Goal: Transaction & Acquisition: Book appointment/travel/reservation

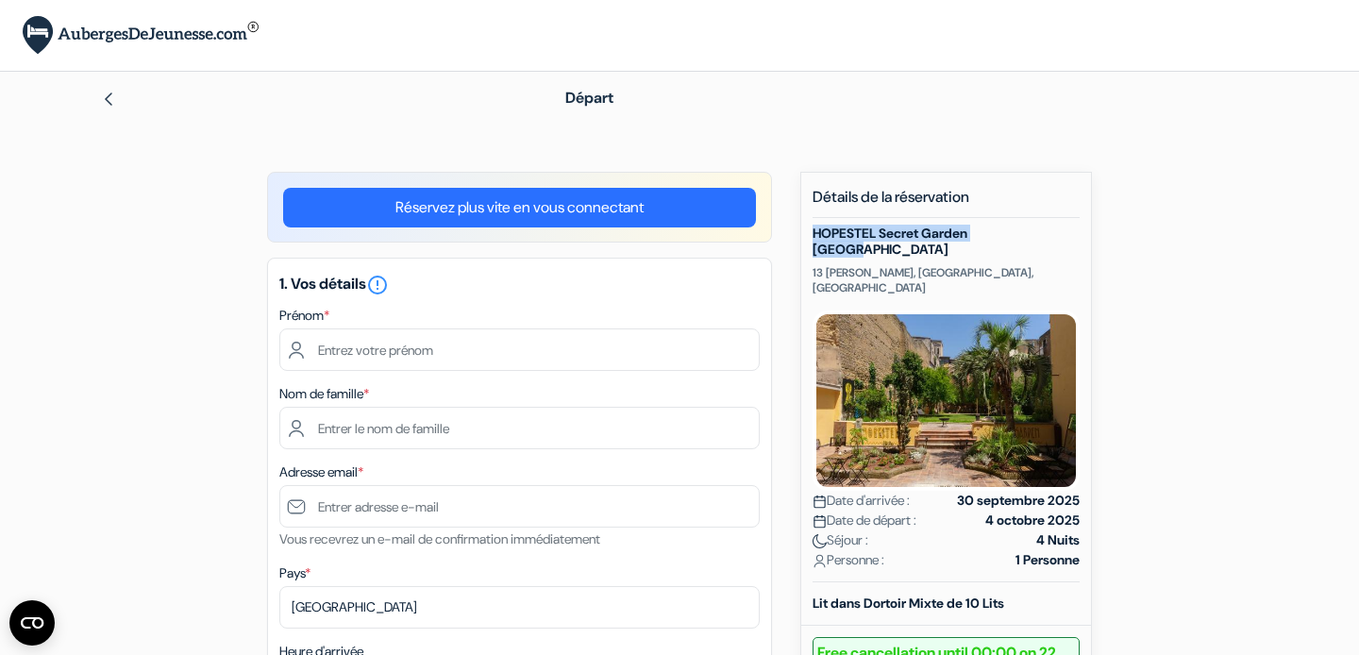
drag, startPoint x: 817, startPoint y: 233, endPoint x: 1027, endPoint y: 228, distance: 209.6
click at [1027, 228] on h5 "HOPESTEL Secret Garden [GEOGRAPHIC_DATA]" at bounding box center [946, 242] width 267 height 32
copy h5 "HOPESTEL Secret Garden [GEOGRAPHIC_DATA]"
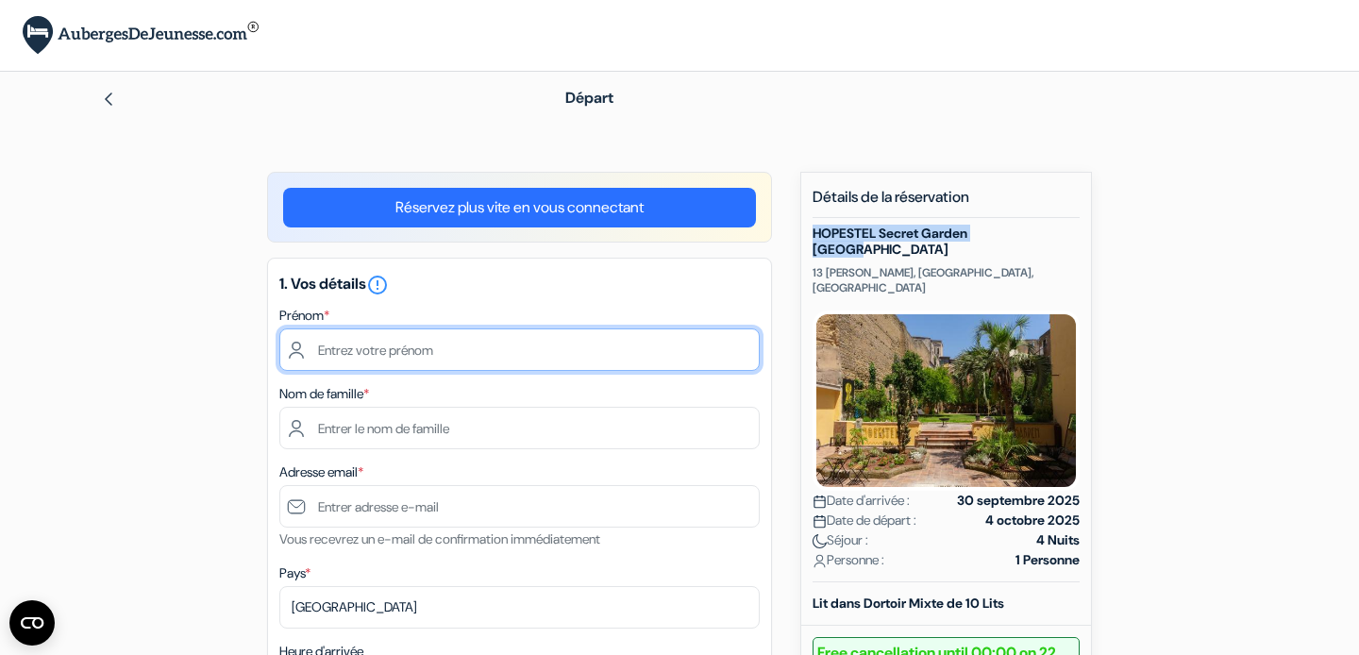
click at [518, 340] on input "text" at bounding box center [519, 349] width 480 height 42
type input "[PERSON_NAME]"
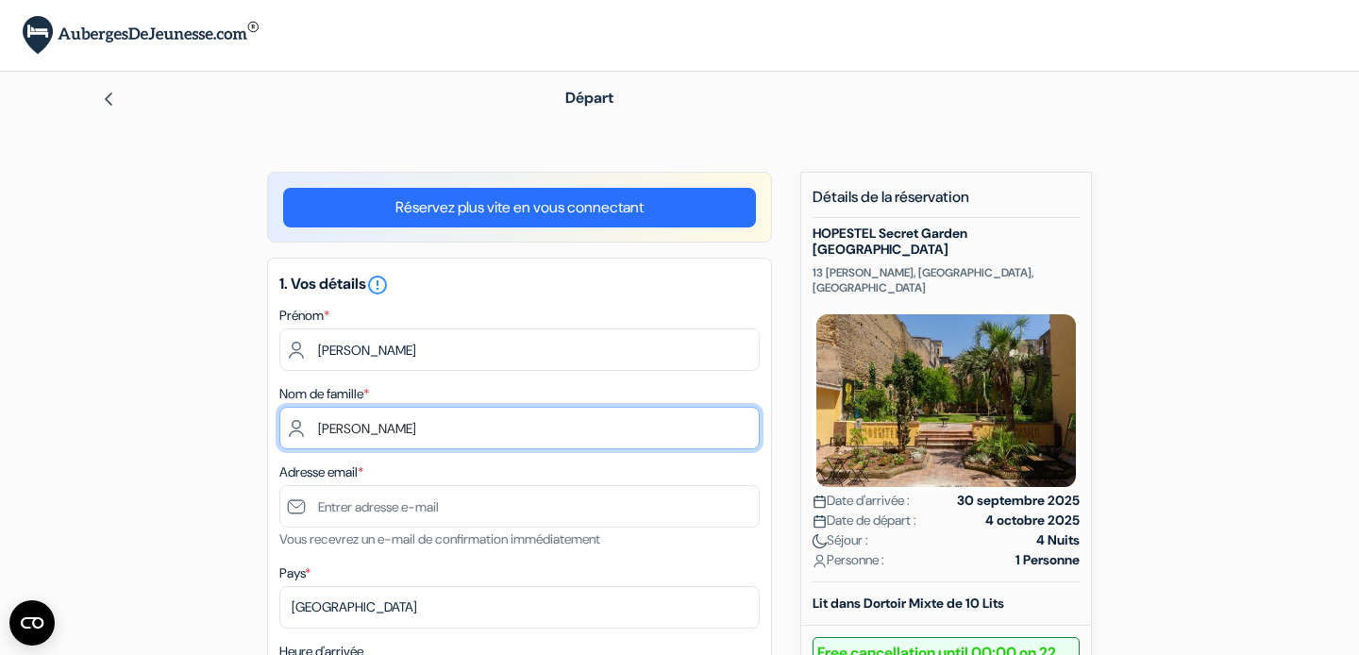
type input "[PERSON_NAME]"
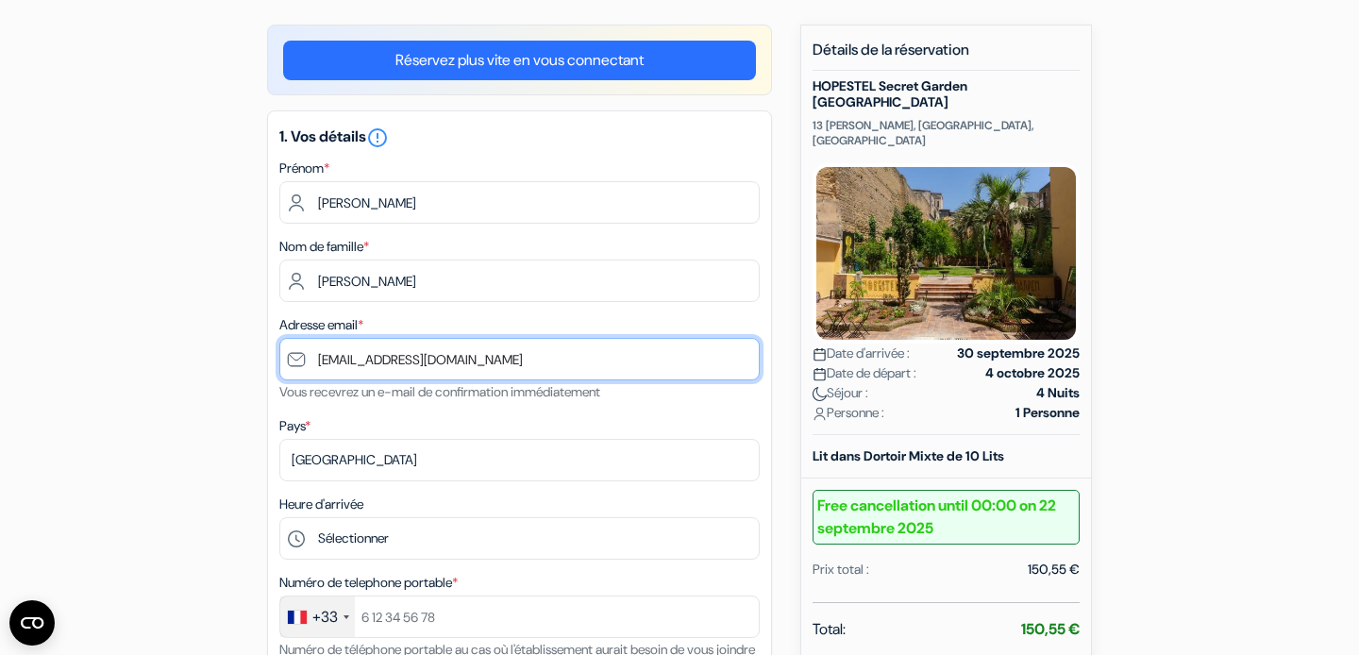
scroll to position [164, 0]
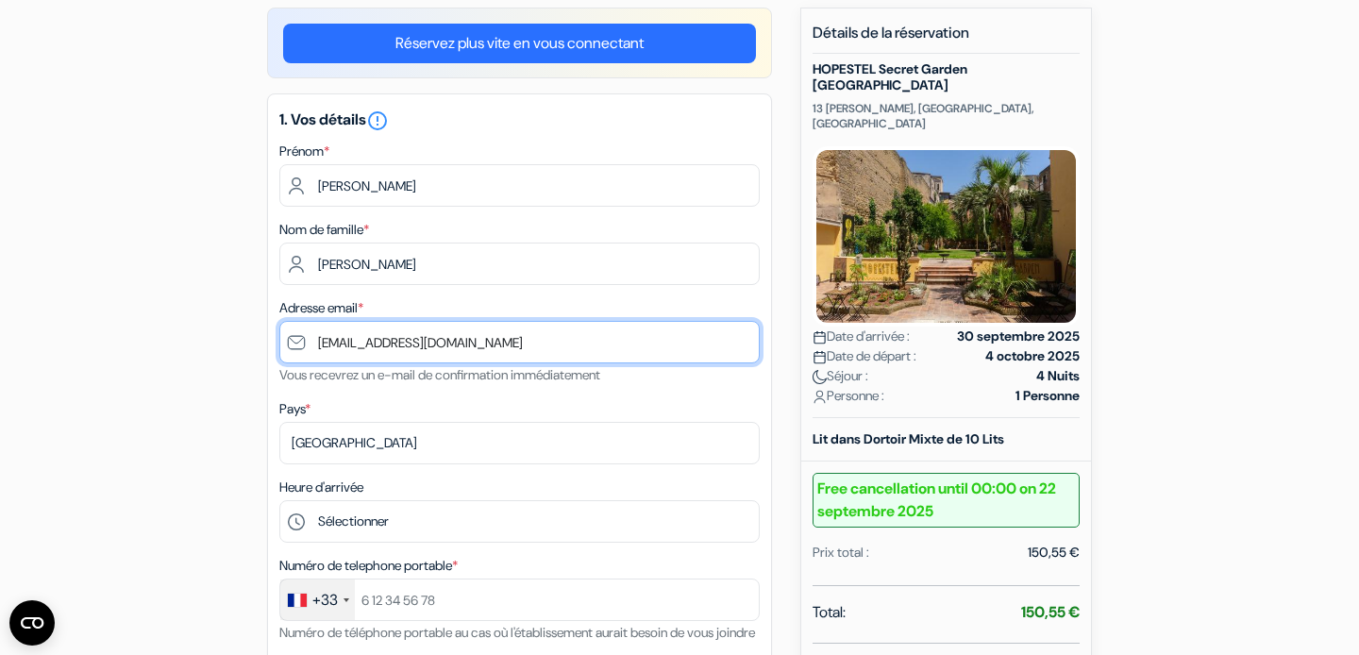
type input "[EMAIL_ADDRESS][DOMAIN_NAME]"
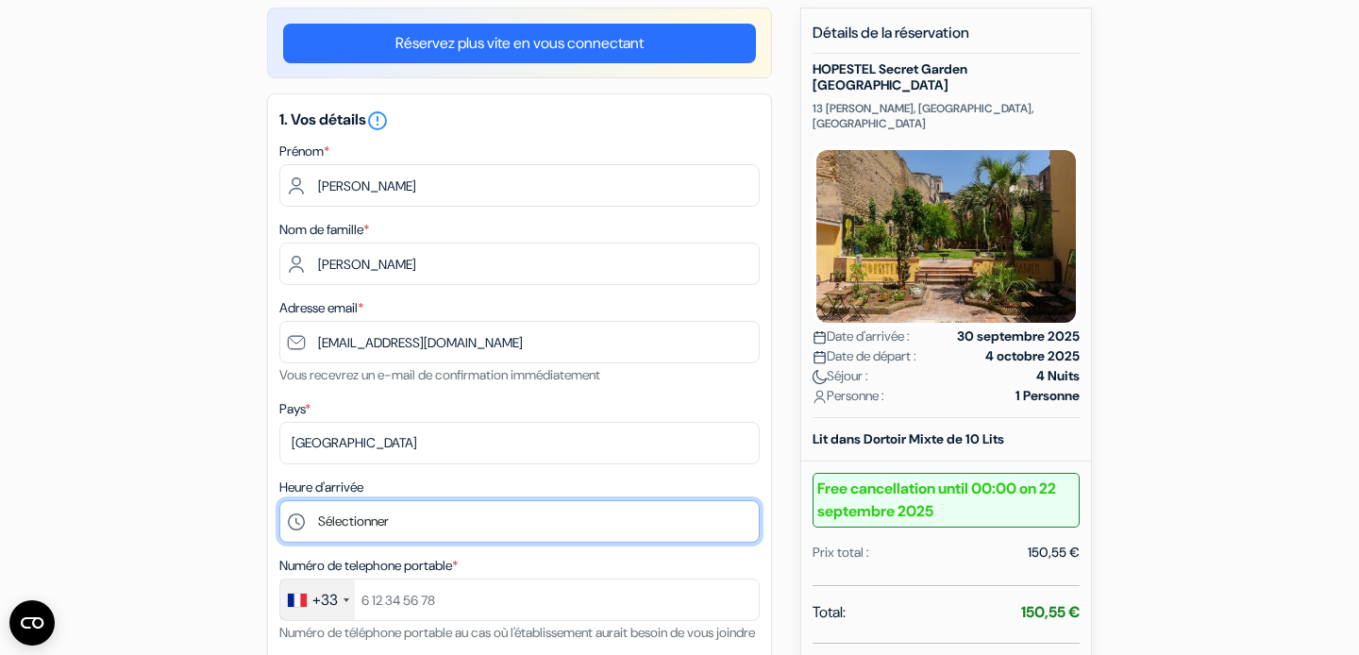
click at [279, 500] on select "Sélectionner 14:00 15:00 16:00 17:00 18:00 19:00 20:00 21:00 22:00 23:00 0:00" at bounding box center [519, 521] width 480 height 42
select select "21"
click option "21:00" at bounding box center [0, 0] width 0 height 0
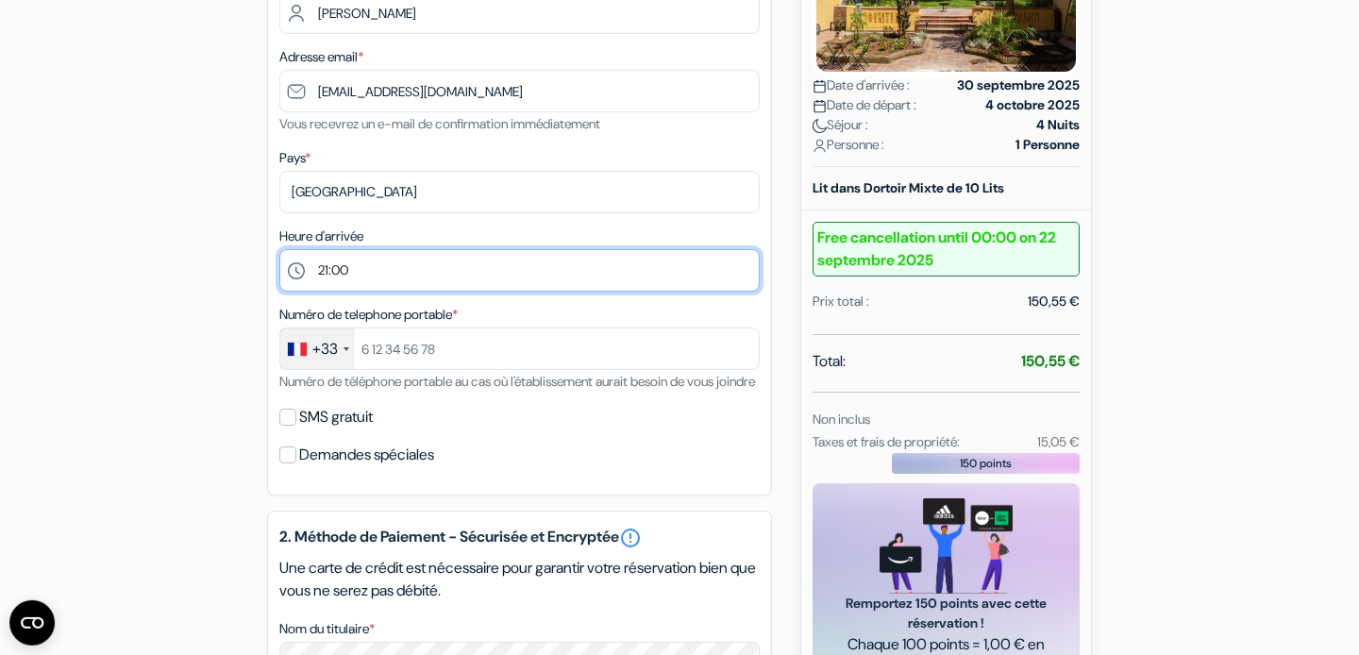
scroll to position [487, 0]
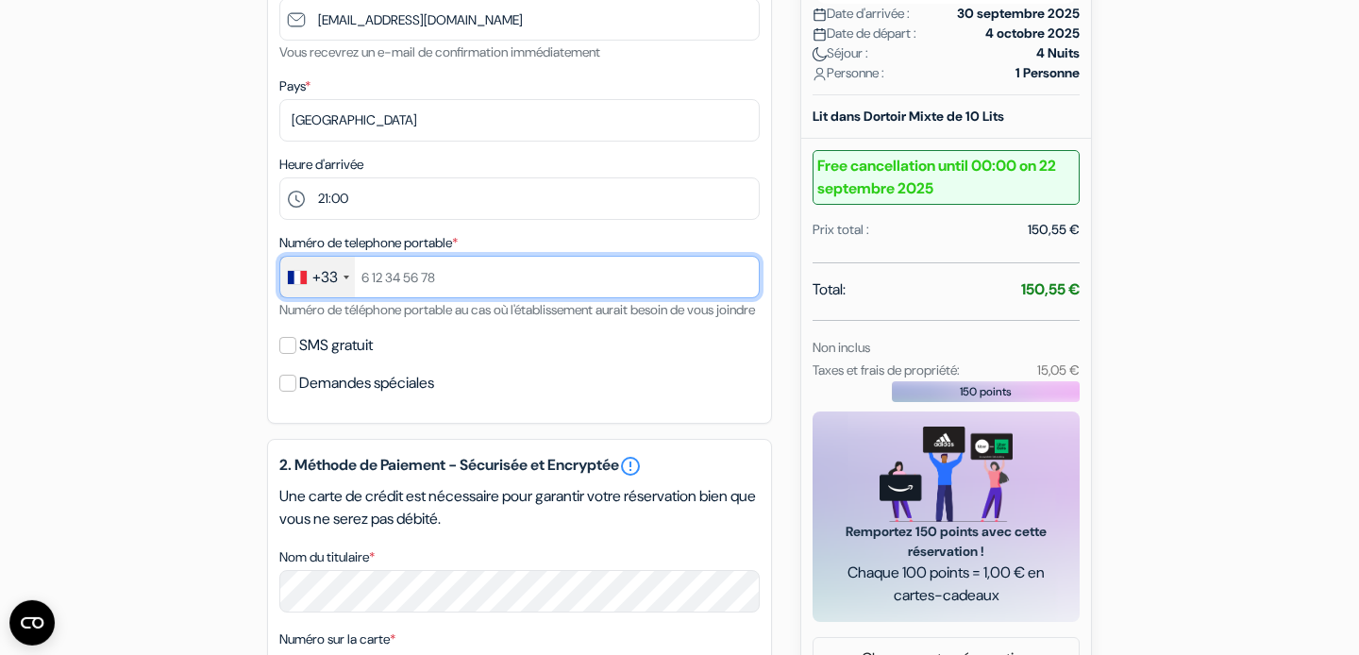
click at [401, 283] on input "text" at bounding box center [519, 277] width 480 height 42
type input "638831964"
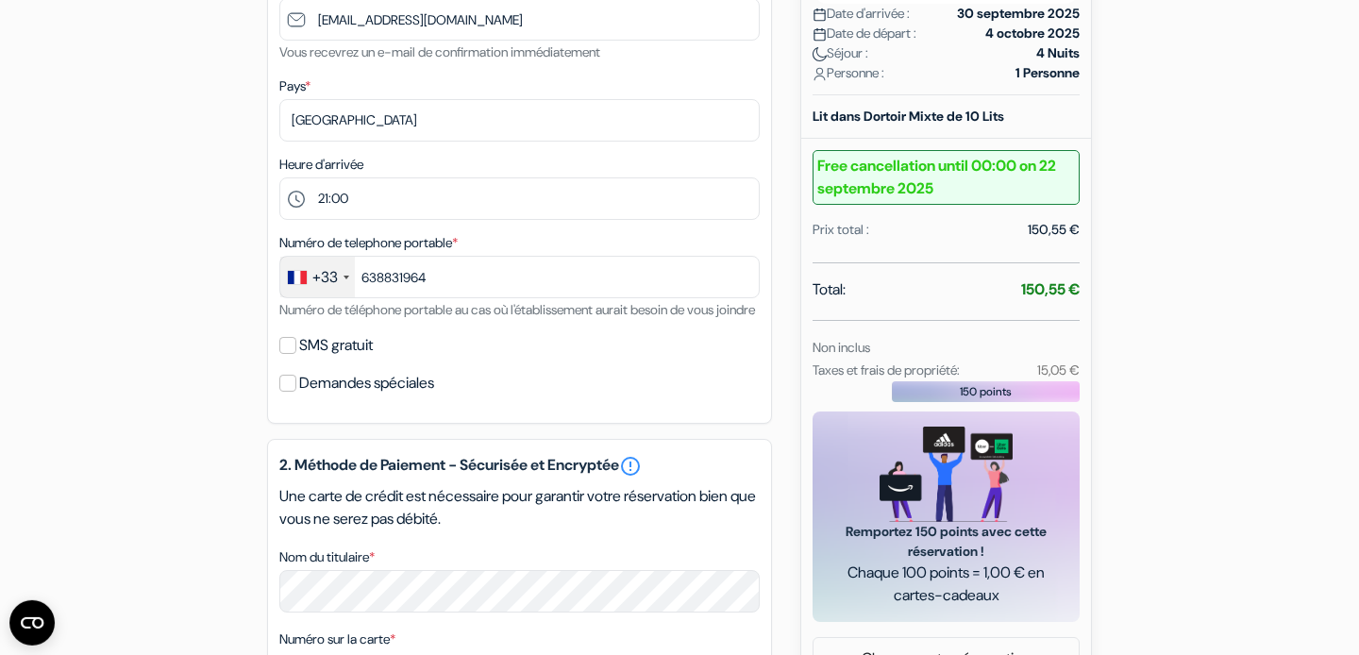
click at [201, 328] on div "add_box HOPESTEL Secret Garden [GEOGRAPHIC_DATA] 13 [PERSON_NAME], [GEOGRAPHIC_…" at bounding box center [680, 413] width 1246 height 1457
click at [287, 354] on input "SMS gratuit" at bounding box center [287, 345] width 17 height 17
checkbox input "true"
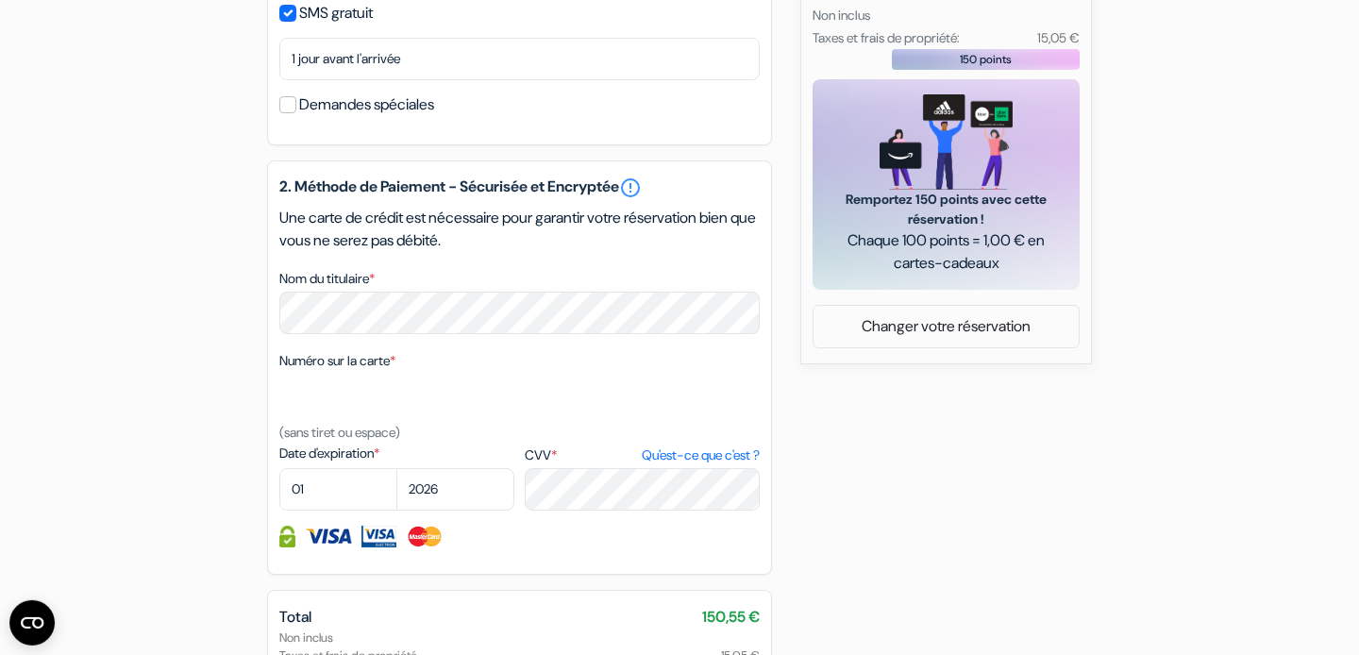
scroll to position [856, 0]
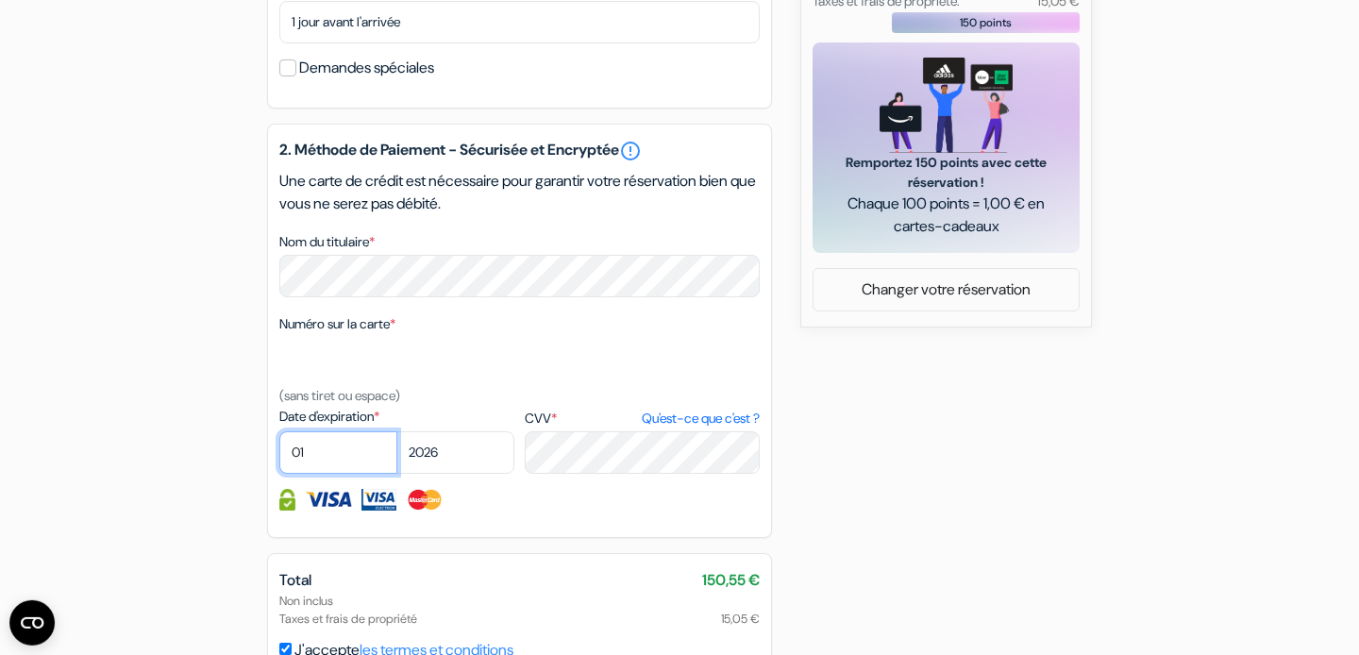
click at [279, 431] on select "01 02 03 04 05 06 07 08 09 10 11 12" at bounding box center [338, 452] width 118 height 42
select select "05"
click option "05" at bounding box center [0, 0] width 0 height 0
click at [396, 431] on select "2025 2026 2027 2028 2029 2030 2031 2032 2033 2034 2035 2036 2037 2038 2039 2040…" at bounding box center [455, 452] width 118 height 42
select select "2028"
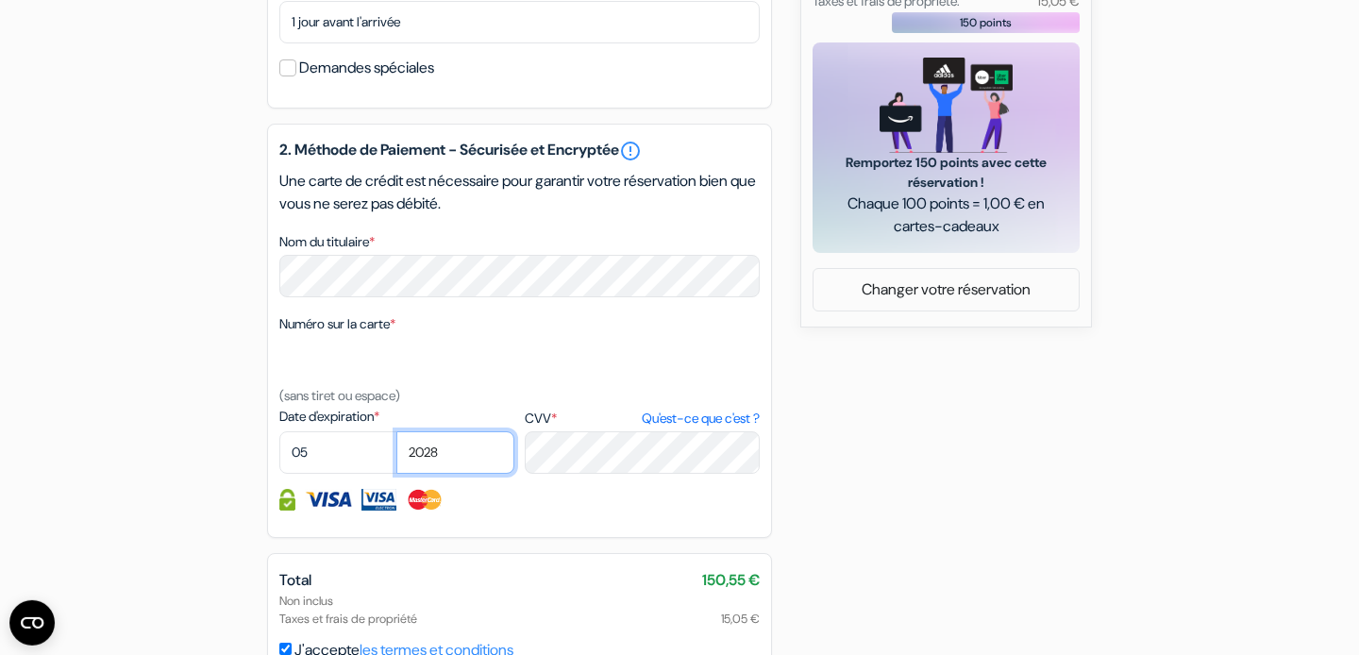
click option "2028" at bounding box center [0, 0] width 0 height 0
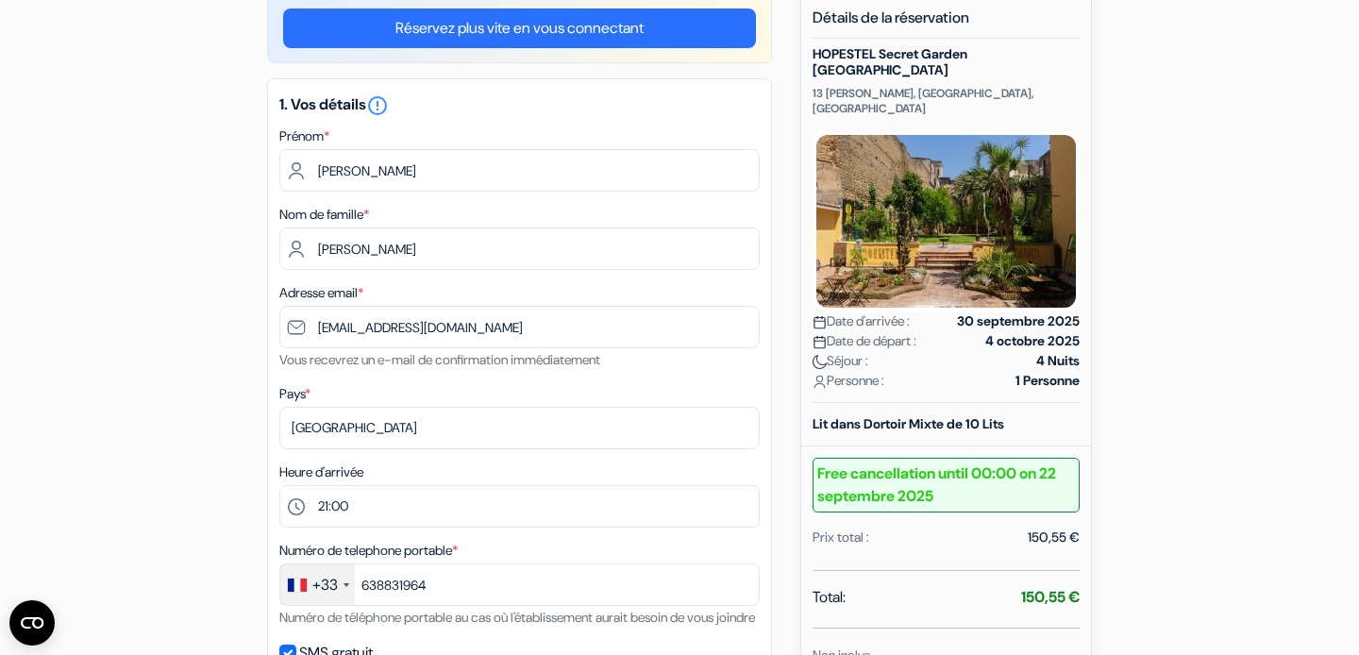
scroll to position [176, 0]
